Goal: Task Accomplishment & Management: Manage account settings

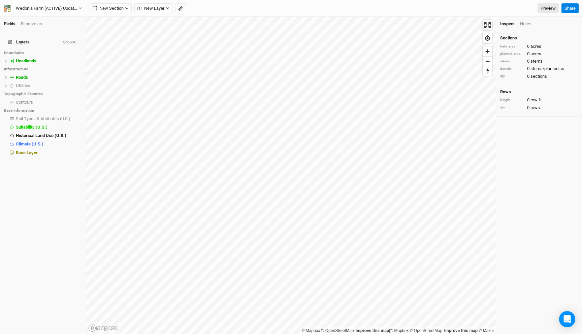
click at [28, 25] on div "Economics" at bounding box center [31, 24] width 21 height 6
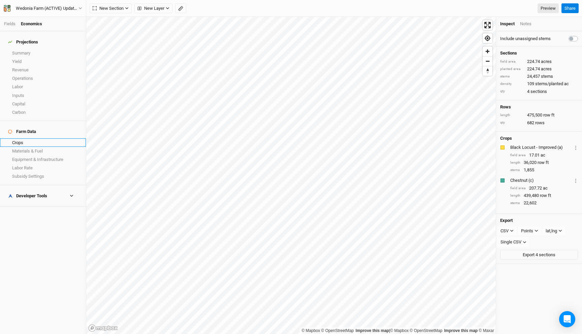
click at [31, 138] on link "Crops" at bounding box center [43, 142] width 86 height 8
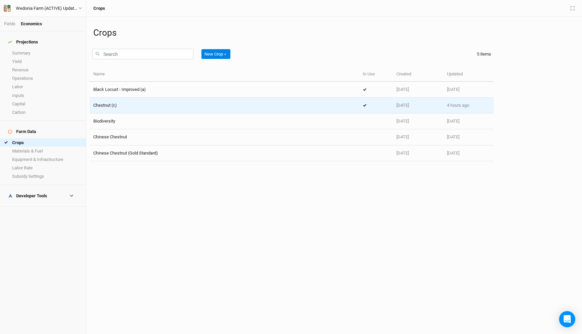
click at [125, 104] on div "Chestnut (c)" at bounding box center [224, 105] width 262 height 6
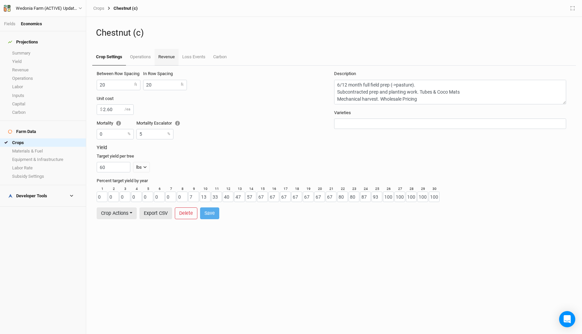
click at [170, 57] on link "Revenue" at bounding box center [167, 57] width 24 height 17
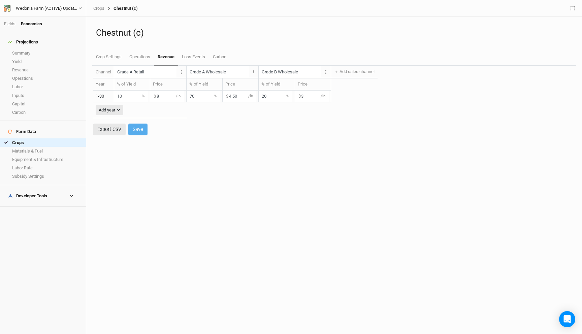
click at [259, 95] on input "20" at bounding box center [276, 96] width 34 height 11
click at [131, 97] on input "10" at bounding box center [131, 96] width 34 height 11
type input "1"
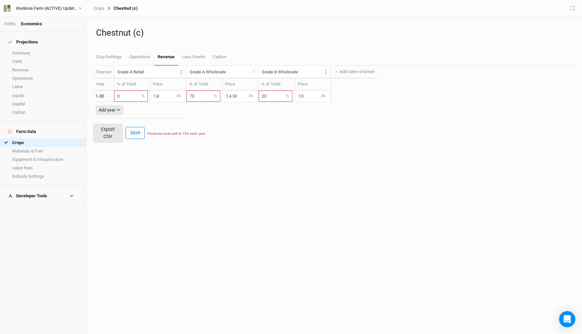
type input "0"
click at [187, 96] on input "70" at bounding box center [204, 96] width 34 height 11
click at [224, 97] on input "4.50" at bounding box center [240, 96] width 34 height 11
click at [202, 97] on input "80" at bounding box center [204, 96] width 34 height 11
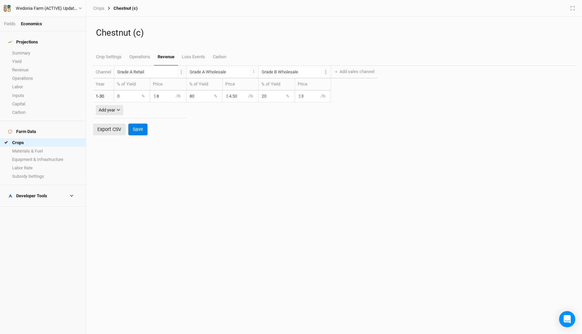
click at [192, 96] on input "80" at bounding box center [204, 96] width 34 height 11
type input "100"
click at [225, 96] on input "4.50" at bounding box center [240, 96] width 34 height 11
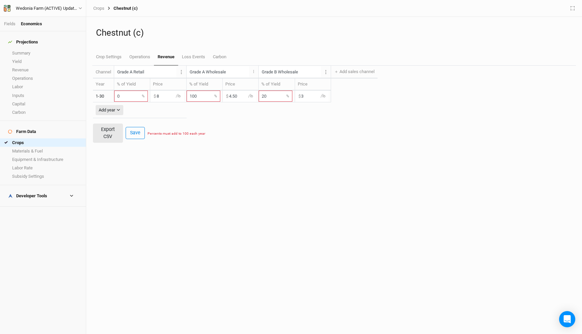
click at [225, 96] on input "4.50" at bounding box center [240, 96] width 34 height 11
click at [259, 97] on input "20" at bounding box center [276, 96] width 34 height 11
type input "0"
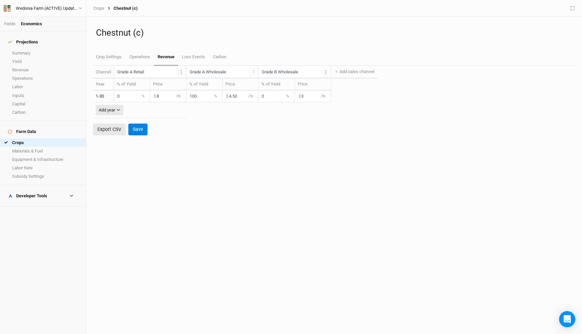
click at [233, 96] on input "4.50" at bounding box center [240, 96] width 34 height 11
type input "4.12"
click at [144, 126] on button "Save" at bounding box center [137, 130] width 19 height 12
type input "Grade A Retail"
type input "Grade A Wholesale"
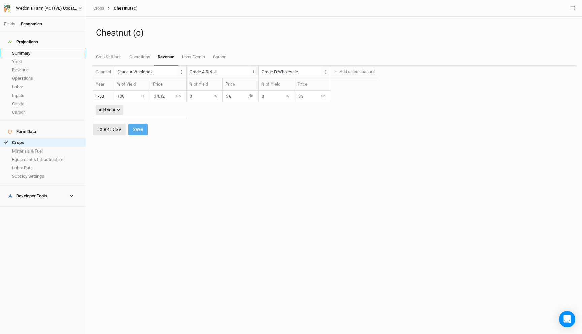
click at [38, 52] on link "Summary" at bounding box center [43, 53] width 86 height 8
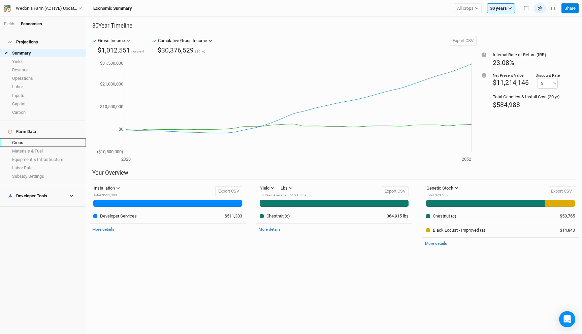
click at [23, 138] on link "Crops" at bounding box center [43, 142] width 86 height 8
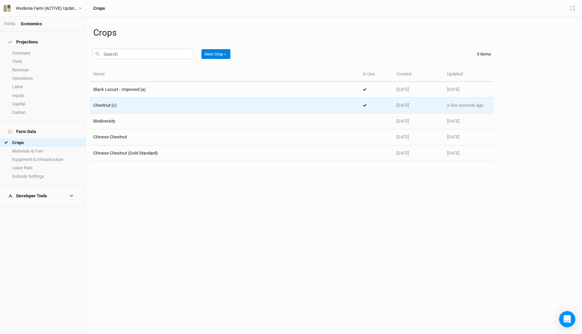
click at [139, 103] on div "Chestnut (c)" at bounding box center [224, 105] width 262 height 6
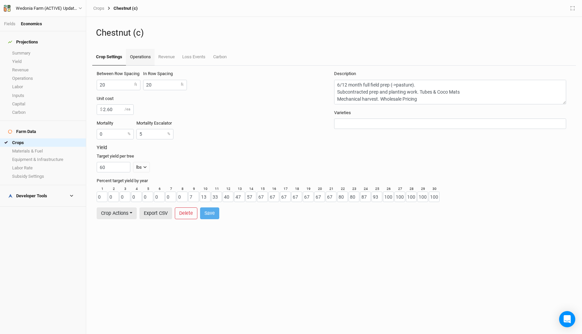
click at [137, 60] on link "Operations" at bounding box center [140, 57] width 28 height 17
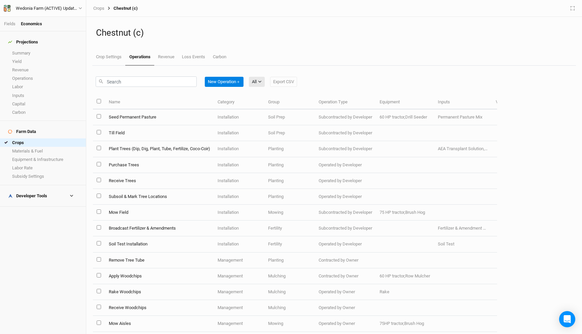
click at [31, 189] on h4 "Developer Tools" at bounding box center [43, 195] width 78 height 13
click at [33, 245] on link "Margins" at bounding box center [43, 249] width 86 height 8
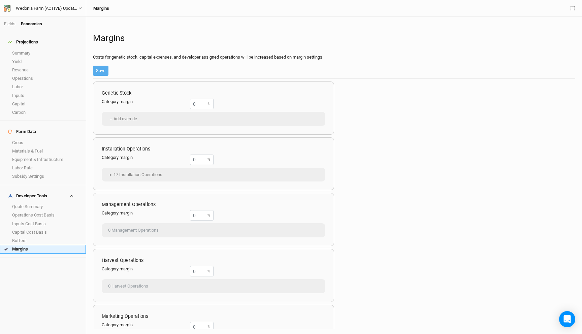
click at [33, 245] on link "Margins" at bounding box center [43, 249] width 86 height 8
click at [35, 237] on link "Buffers" at bounding box center [43, 241] width 86 height 8
click at [35, 245] on link "Margins" at bounding box center [43, 249] width 86 height 8
click at [200, 104] on input "number" at bounding box center [202, 104] width 24 height 10
type input "30"
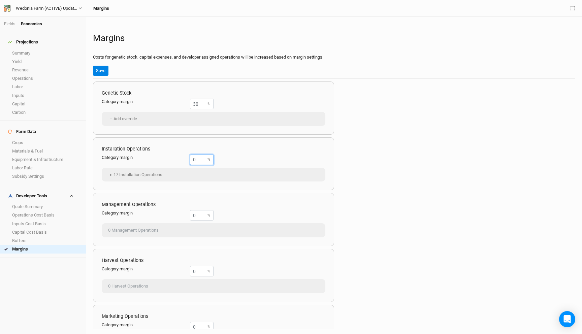
click at [194, 158] on input "number" at bounding box center [202, 160] width 24 height 10
type input "30"
click at [91, 71] on div "Margins Costs for genetic stock, capital expenses, and developer assigned opera…" at bounding box center [334, 175] width 489 height 317
click at [103, 71] on button "Save" at bounding box center [100, 71] width 15 height 10
type input "0"
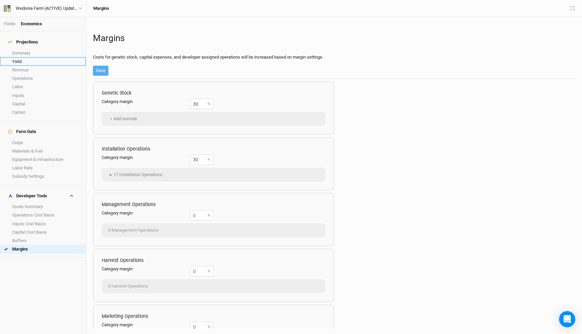
type input "0"
click at [29, 49] on link "Summary" at bounding box center [43, 53] width 86 height 8
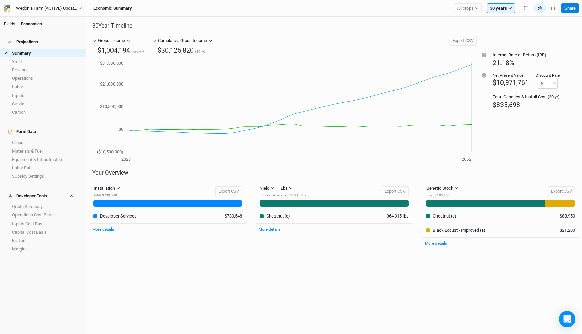
click at [9, 22] on link "Fields" at bounding box center [9, 23] width 11 height 5
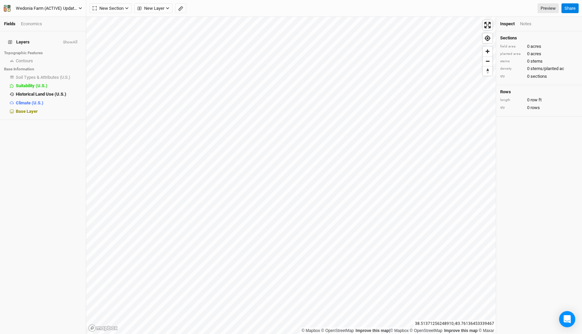
click at [72, 7] on div "Wedonia Farm (ACTIVE) Updated" at bounding box center [47, 8] width 63 height 7
click at [53, 29] on button "Project Settings" at bounding box center [55, 27] width 53 height 9
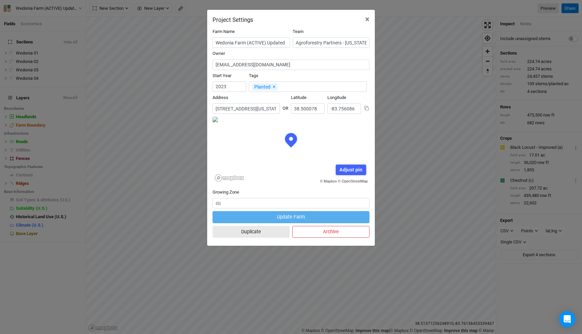
scroll to position [34, 79]
drag, startPoint x: 322, startPoint y: 137, endPoint x: 259, endPoint y: 198, distance: 87.9
click at [260, 198] on form "Farm Name Wedonia Farm (ACTIVE) Updated Team Agroforestry Partners - Kentucky S…" at bounding box center [291, 135] width 157 height 212
click at [355, 170] on div "Adjust pin" at bounding box center [351, 170] width 30 height 10
click at [253, 231] on form "Farm Name Wedonia Farm (ACTIVE) Updated Team Agroforestry Partners - Kentucky S…" at bounding box center [291, 135] width 157 height 212
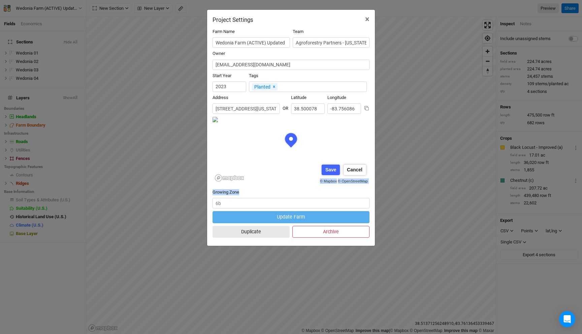
scroll to position [0, 135]
click at [338, 181] on div "© Mapbox © OpenStreetMap Adjust pin Save Cancel" at bounding box center [291, 150] width 157 height 67
click at [329, 169] on div "Save" at bounding box center [331, 170] width 18 height 10
type input "38.500918"
type input "-83.754283"
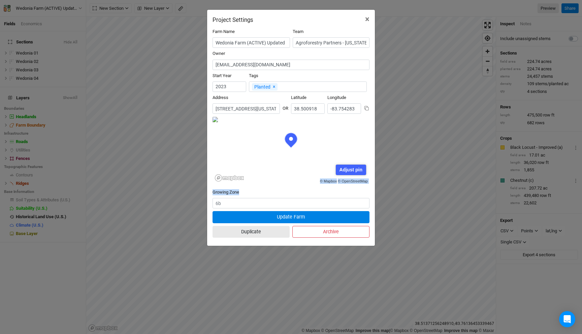
click at [349, 169] on div "Adjust pin" at bounding box center [351, 170] width 30 height 10
click at [323, 200] on form "Farm Name Wedonia Farm (ACTIVE) Updated Team Agroforestry Partners - Kentucky S…" at bounding box center [291, 135] width 157 height 212
click at [331, 170] on div "Save" at bounding box center [331, 170] width 18 height 10
type input "38.501749"
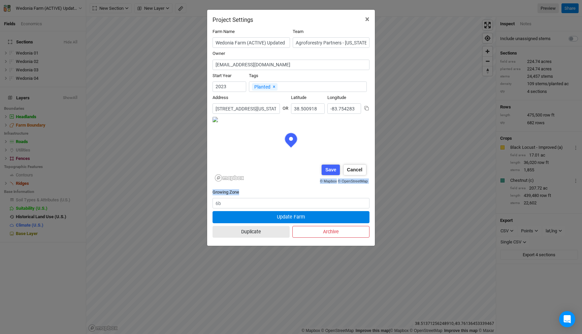
type input "-83.754165"
click at [351, 170] on div "Adjust pin" at bounding box center [351, 170] width 30 height 10
click at [326, 170] on div "© Mapbox © OpenStreetMap Adjust pin Save Cancel" at bounding box center [291, 150] width 157 height 67
click at [328, 168] on div "Save" at bounding box center [331, 170] width 18 height 10
type input "38.502589"
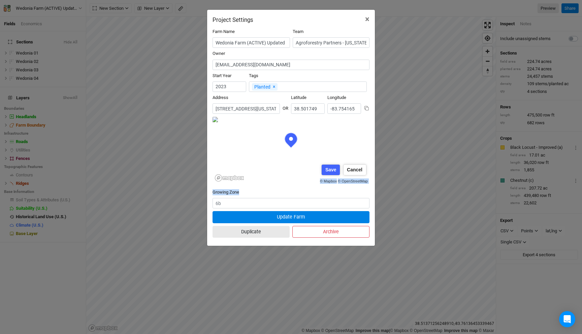
type input "-83.754047"
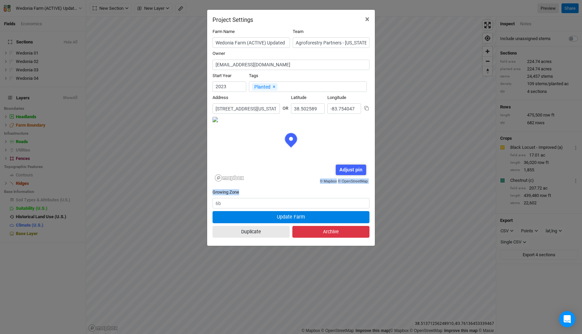
scroll to position [34, 79]
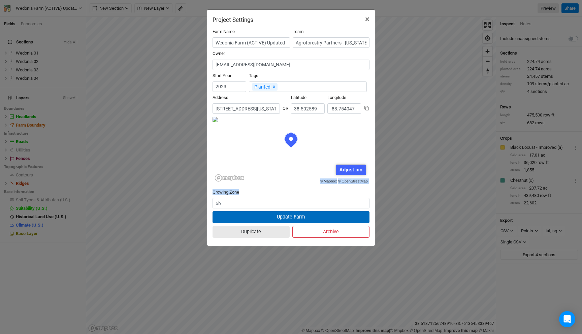
click at [320, 215] on button "Update Farm" at bounding box center [291, 217] width 157 height 12
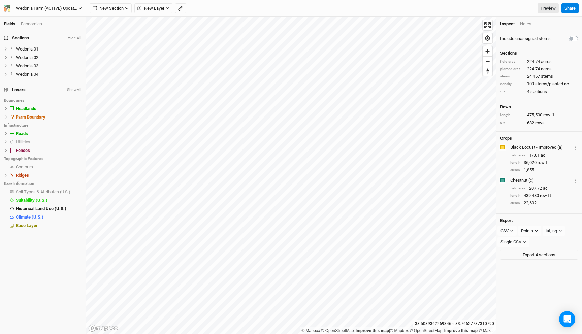
click at [46, 9] on div "Wedonia Farm (ACTIVE) Updated" at bounding box center [47, 8] width 63 height 7
click at [46, 25] on button "Project Settings" at bounding box center [55, 27] width 53 height 9
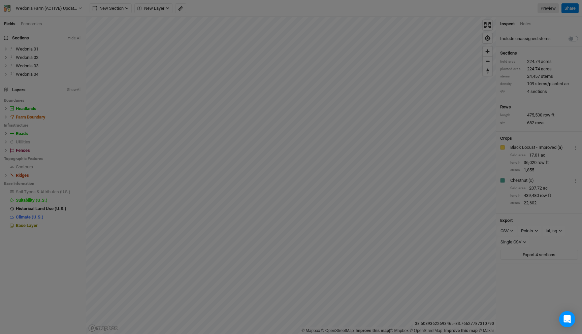
scroll to position [34, 79]
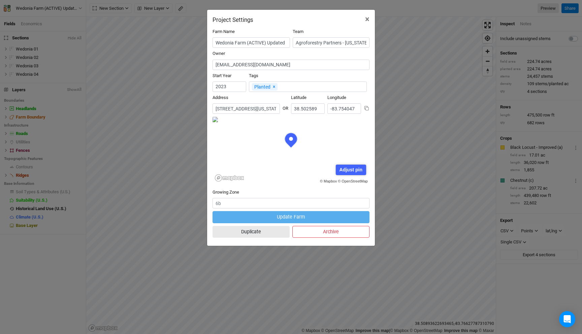
click at [351, 165] on div "Adjust pin" at bounding box center [351, 170] width 30 height 10
click at [296, 208] on form "Farm Name Wedonia Farm (ACTIVE) Updated Team Agroforestry Partners - Kentucky S…" at bounding box center [291, 135] width 157 height 212
click at [334, 170] on div "Save" at bounding box center [331, 170] width 18 height 10
type input "38.503428"
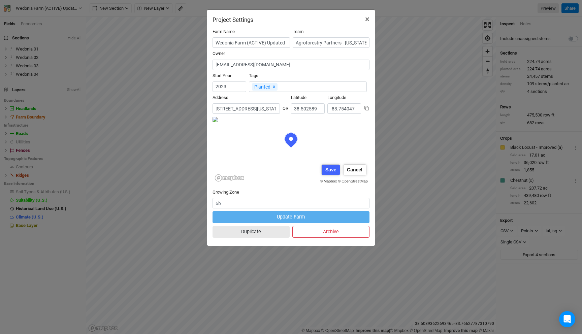
type input "-83.752395"
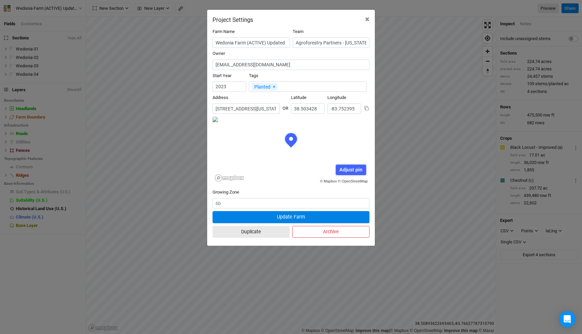
click at [355, 168] on div "Adjust pin" at bounding box center [351, 170] width 30 height 10
click at [325, 197] on form "Farm Name Wedonia Farm (ACTIVE) Updated Team Agroforestry Partners - Kentucky S…" at bounding box center [291, 135] width 157 height 212
click at [330, 171] on div "Save" at bounding box center [331, 170] width 18 height 10
click at [351, 171] on div "Adjust pin" at bounding box center [351, 170] width 30 height 10
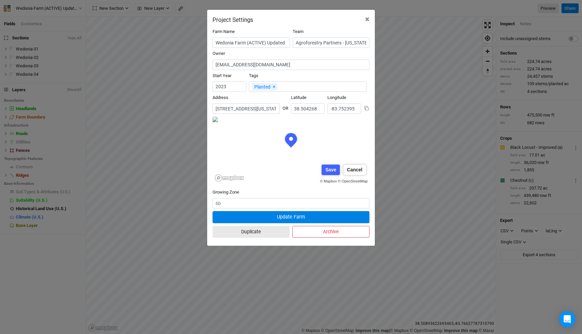
click at [336, 183] on div "© Mapbox © OpenStreetMap Adjust pin Save Cancel" at bounding box center [291, 150] width 157 height 67
click at [331, 167] on div "Save" at bounding box center [331, 170] width 18 height 10
type input "38.505107"
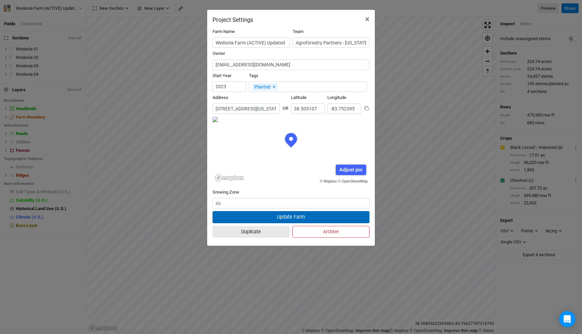
scroll to position [34, 79]
click at [289, 216] on button "Update Farm" at bounding box center [291, 217] width 157 height 12
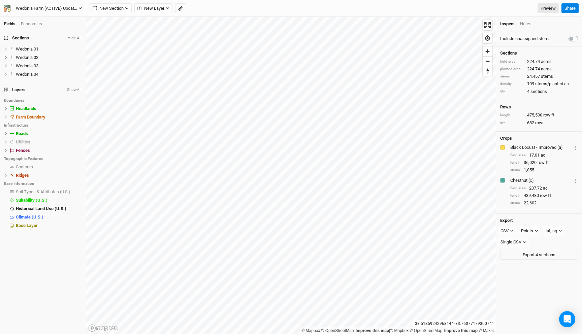
click at [73, 7] on div "Wedonia Farm (ACTIVE) Updated" at bounding box center [47, 8] width 63 height 7
click at [65, 19] on button "Back" at bounding box center [55, 18] width 53 height 9
